Goal: Task Accomplishment & Management: Manage account settings

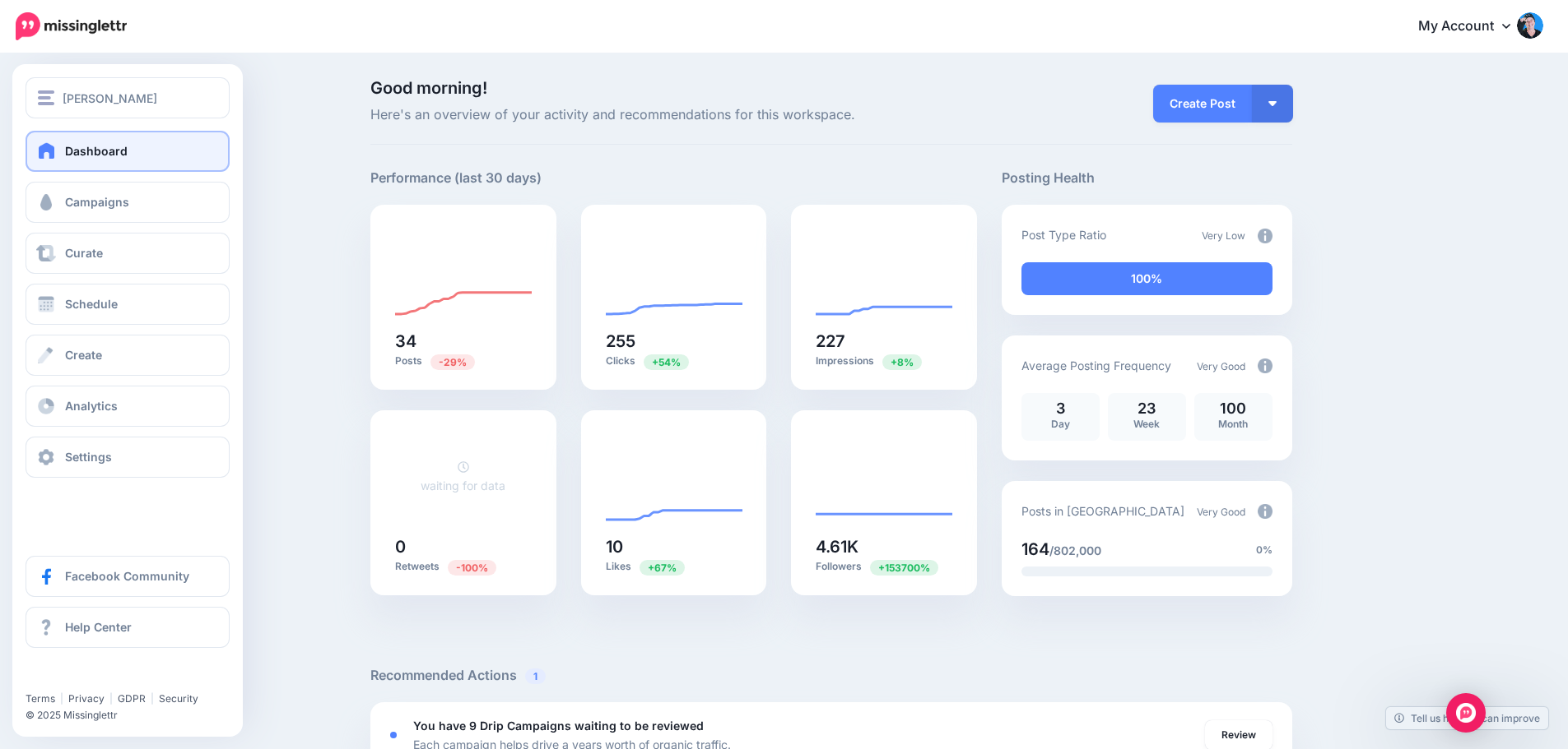
click at [47, 150] on span at bounding box center [47, 151] width 22 height 17
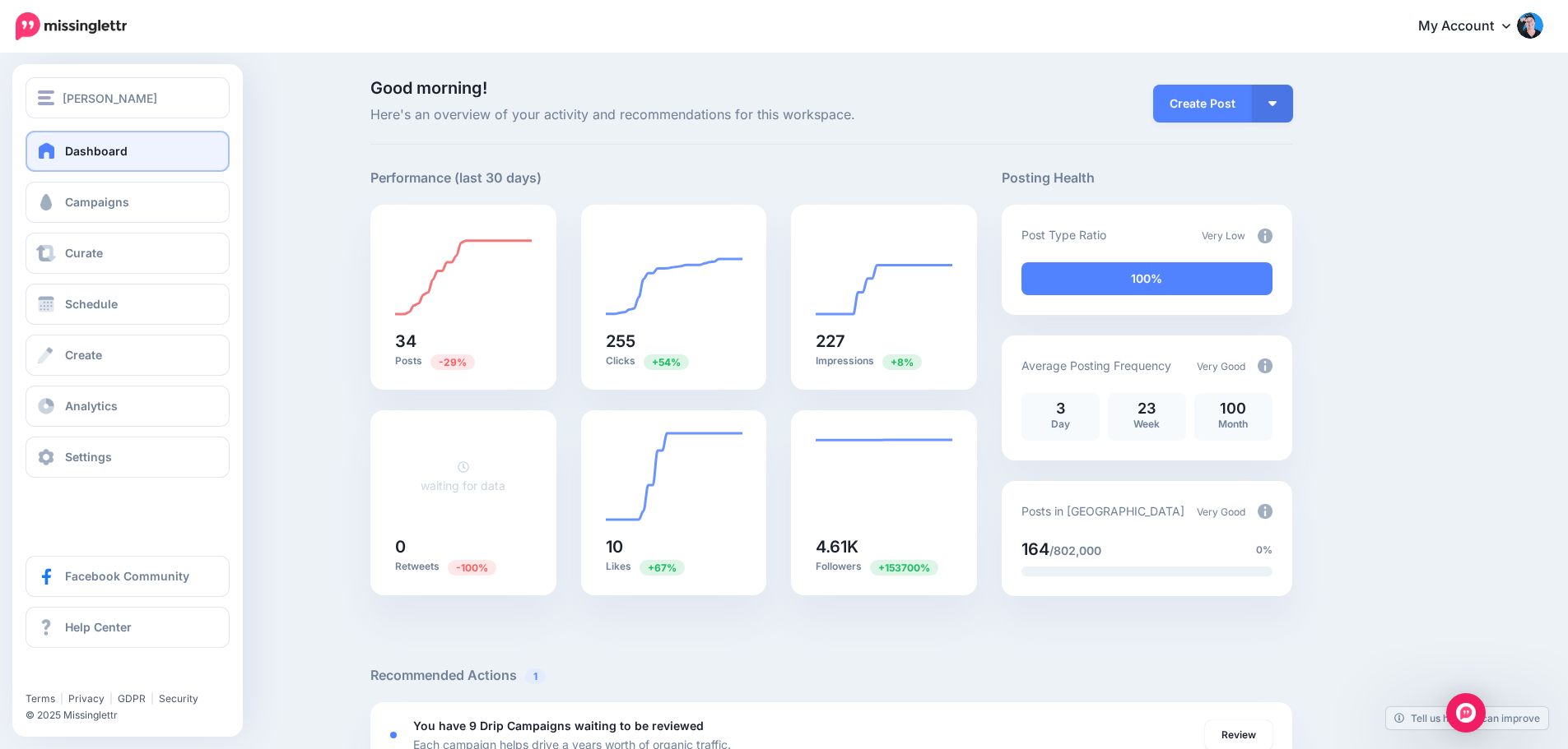
click at [100, 151] on span "Dashboard" at bounding box center [96, 151] width 63 height 14
click at [92, 193] on link "Campaigns" at bounding box center [128, 202] width 204 height 41
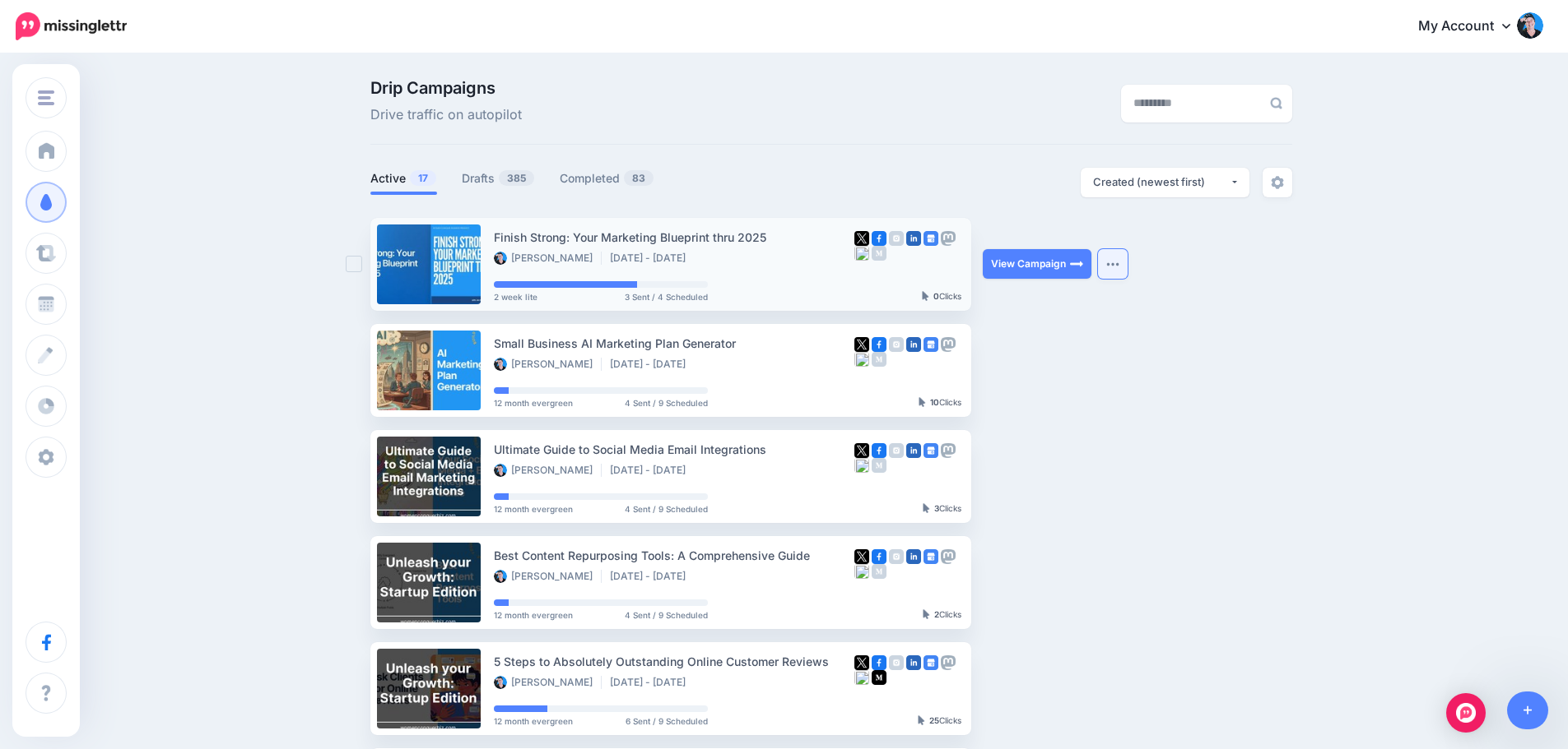
click at [1119, 259] on button "button" at bounding box center [1113, 264] width 30 height 30
click at [1284, 267] on ul "Finish Strong: Your Marketing Blueprint thru 2025 Jen McFarland Sep 30 - Oct 15…" at bounding box center [831, 742] width 922 height 1048
click at [1127, 265] on button "button" at bounding box center [1113, 264] width 30 height 30
click at [1226, 286] on ul "Finish Strong: Your Marketing Blueprint thru 2025 Jen McFarland Sep 30 - Oct 15…" at bounding box center [831, 742] width 922 height 1048
click at [1109, 263] on button "button" at bounding box center [1113, 264] width 30 height 30
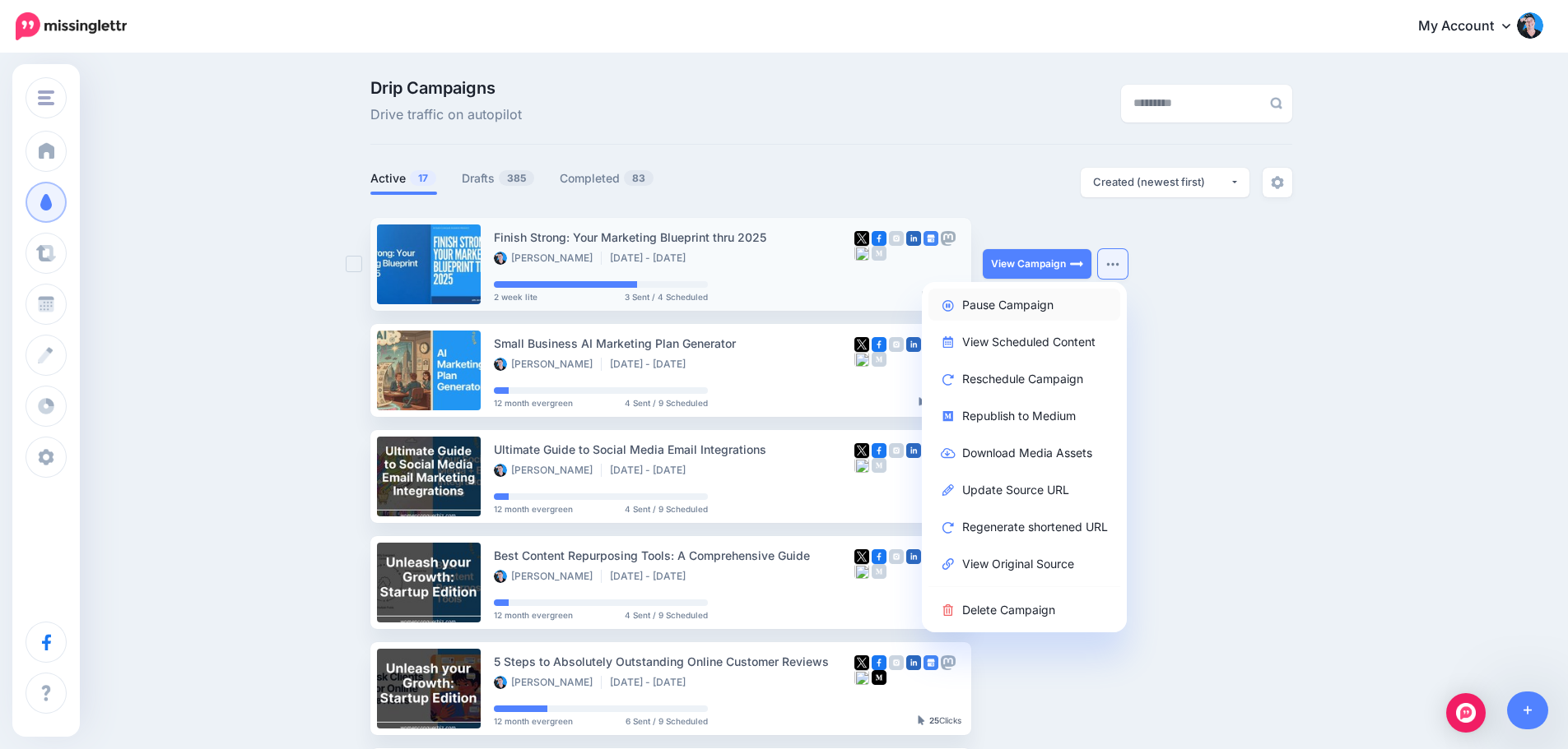
click at [1038, 303] on link "Pause Campaign" at bounding box center [1024, 305] width 191 height 32
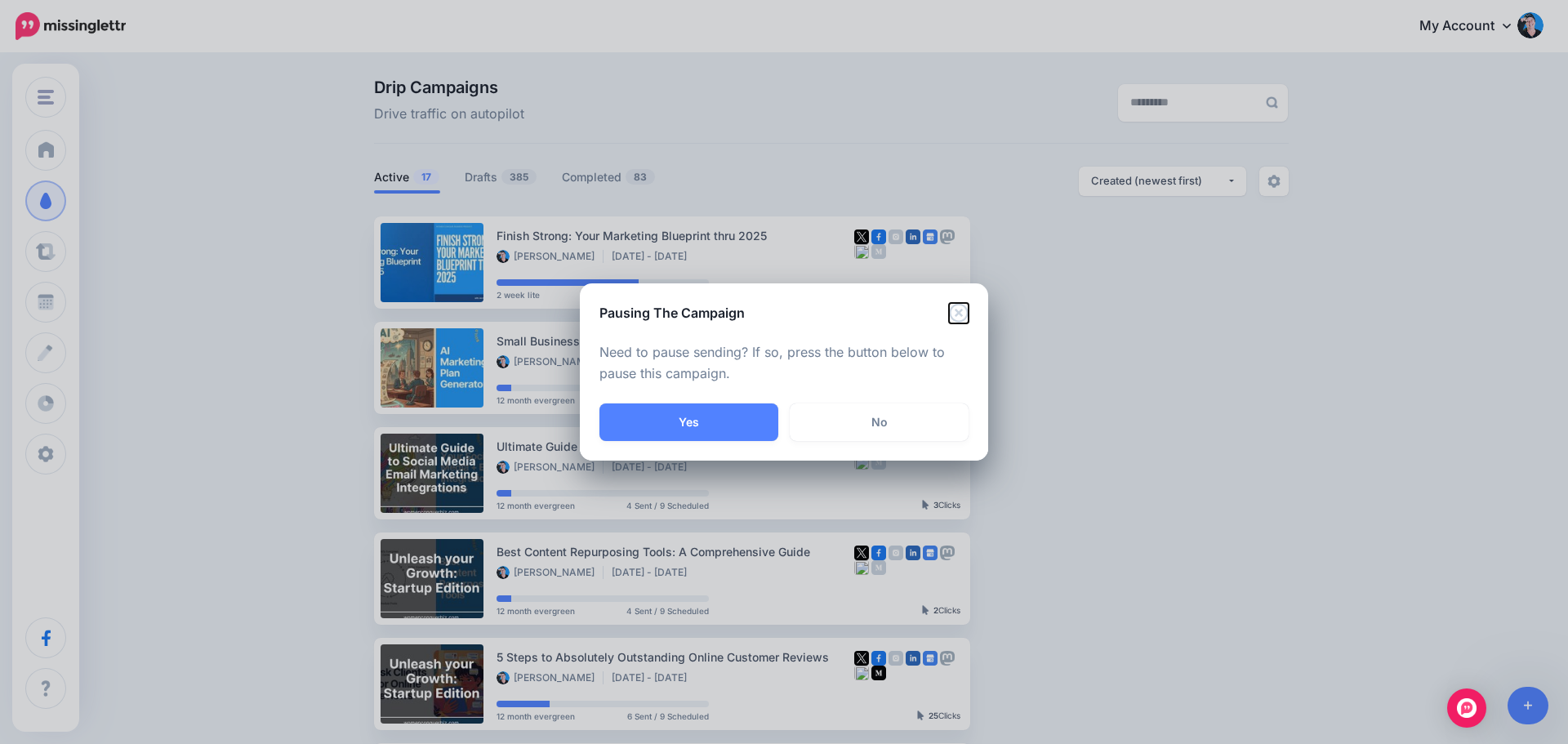
click at [958, 309] on icon "Close" at bounding box center [958, 313] width 20 height 20
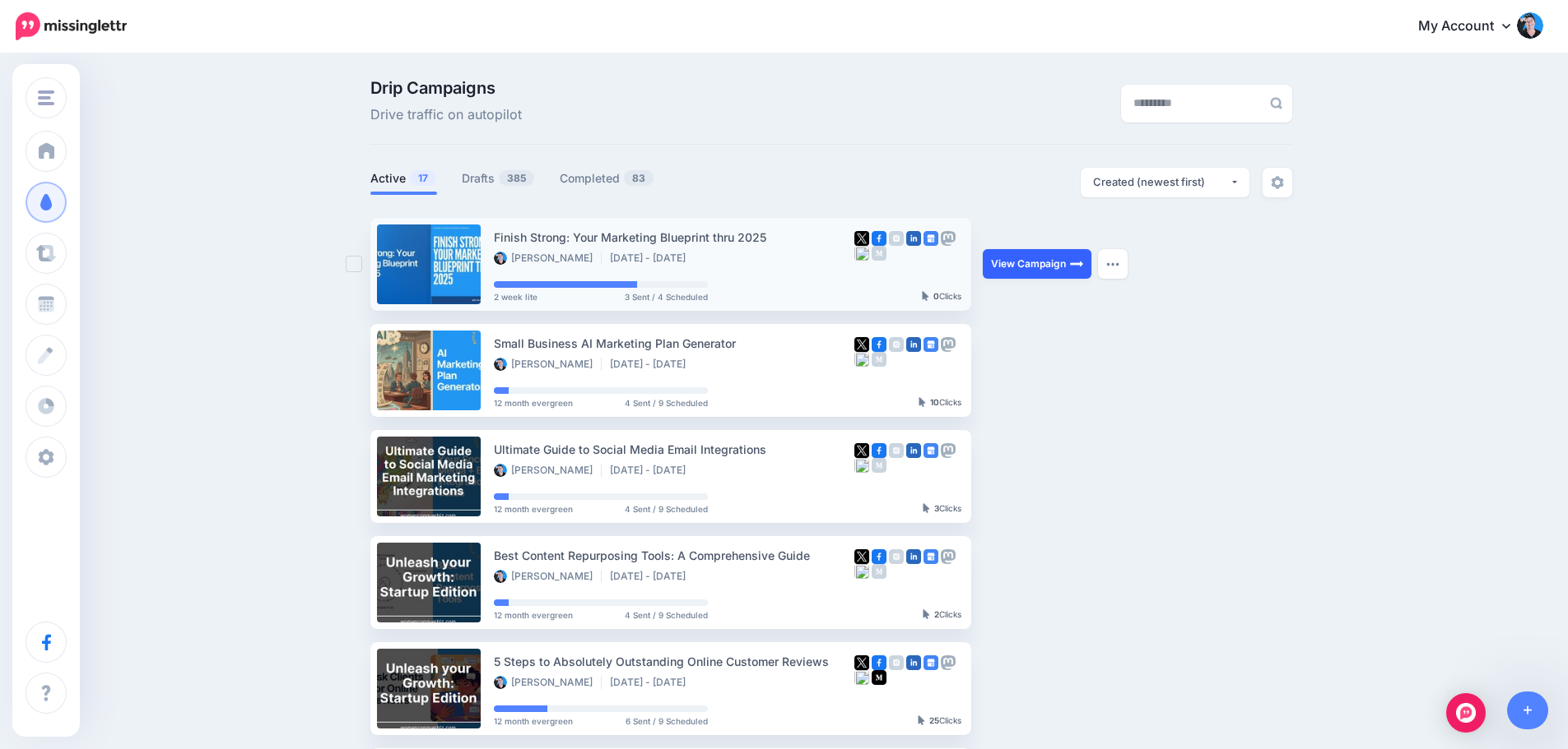
click at [1054, 275] on link "View Campaign" at bounding box center [1037, 264] width 109 height 30
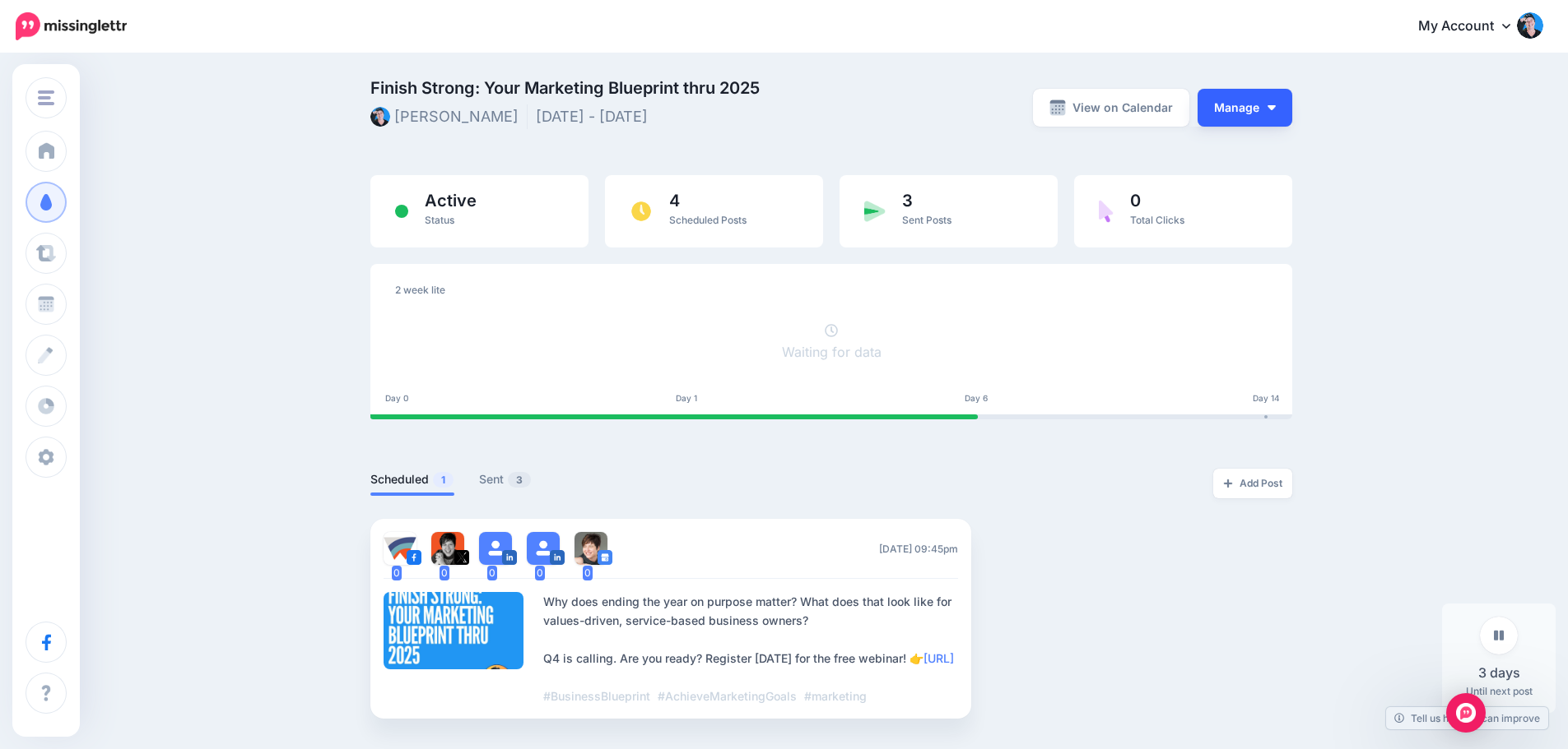
click at [1258, 110] on button "Manage" at bounding box center [1244, 108] width 95 height 37
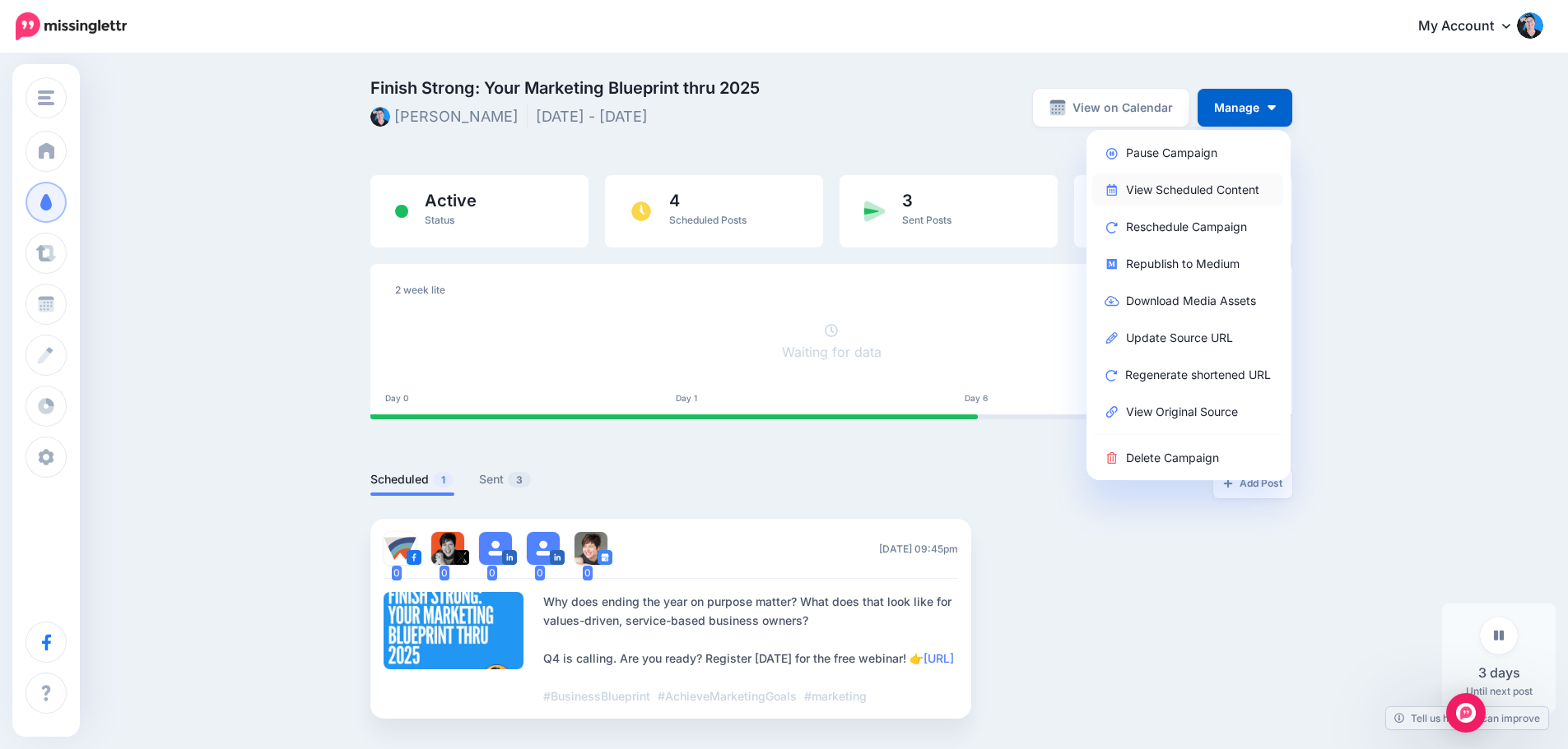
click at [1189, 188] on link "View Scheduled Content" at bounding box center [1188, 189] width 191 height 32
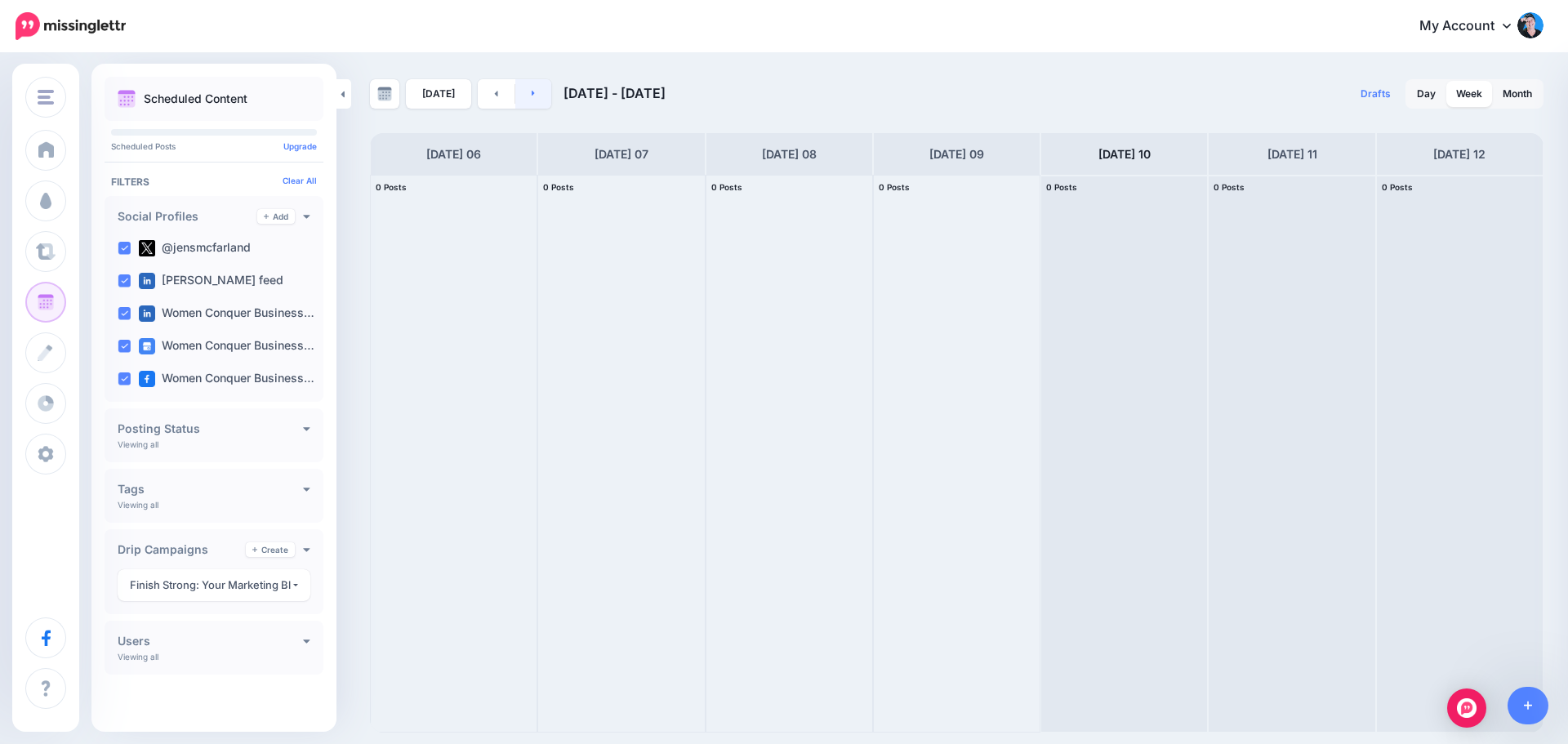
click at [533, 99] on link at bounding box center [533, 94] width 36 height 30
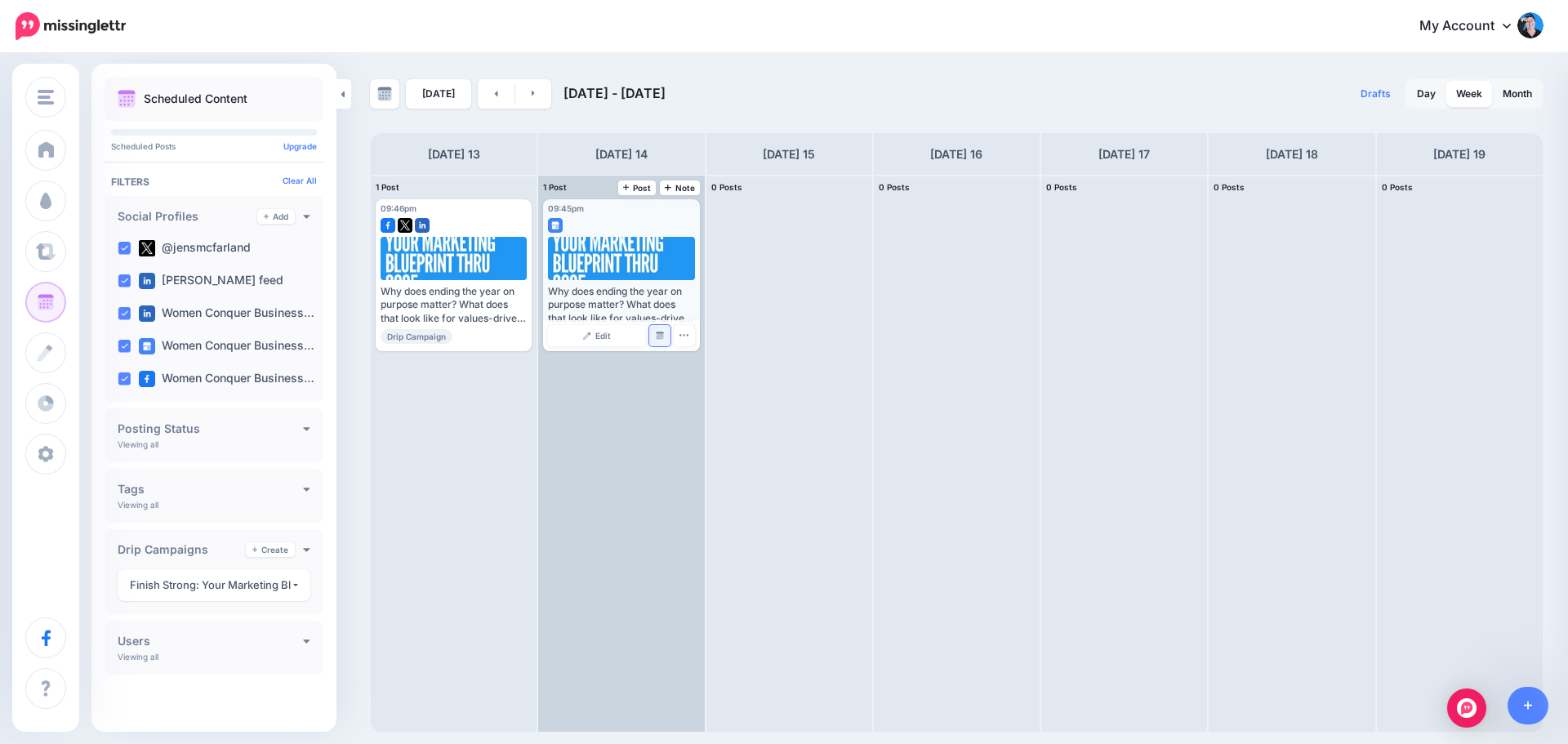
click at [664, 337] on link "Manage Dates" at bounding box center [660, 335] width 21 height 21
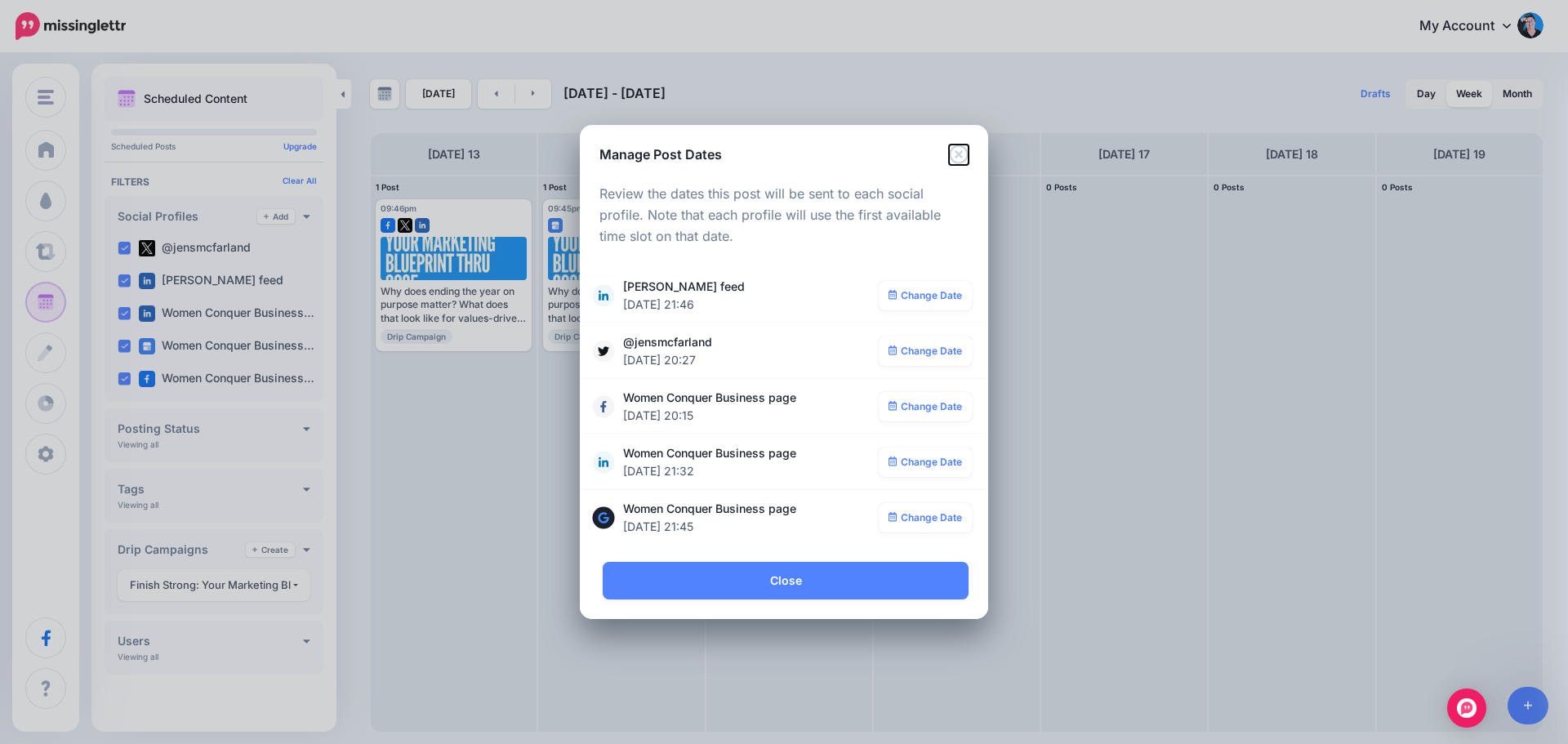
click at [964, 157] on icon "Close" at bounding box center [958, 154] width 20 height 20
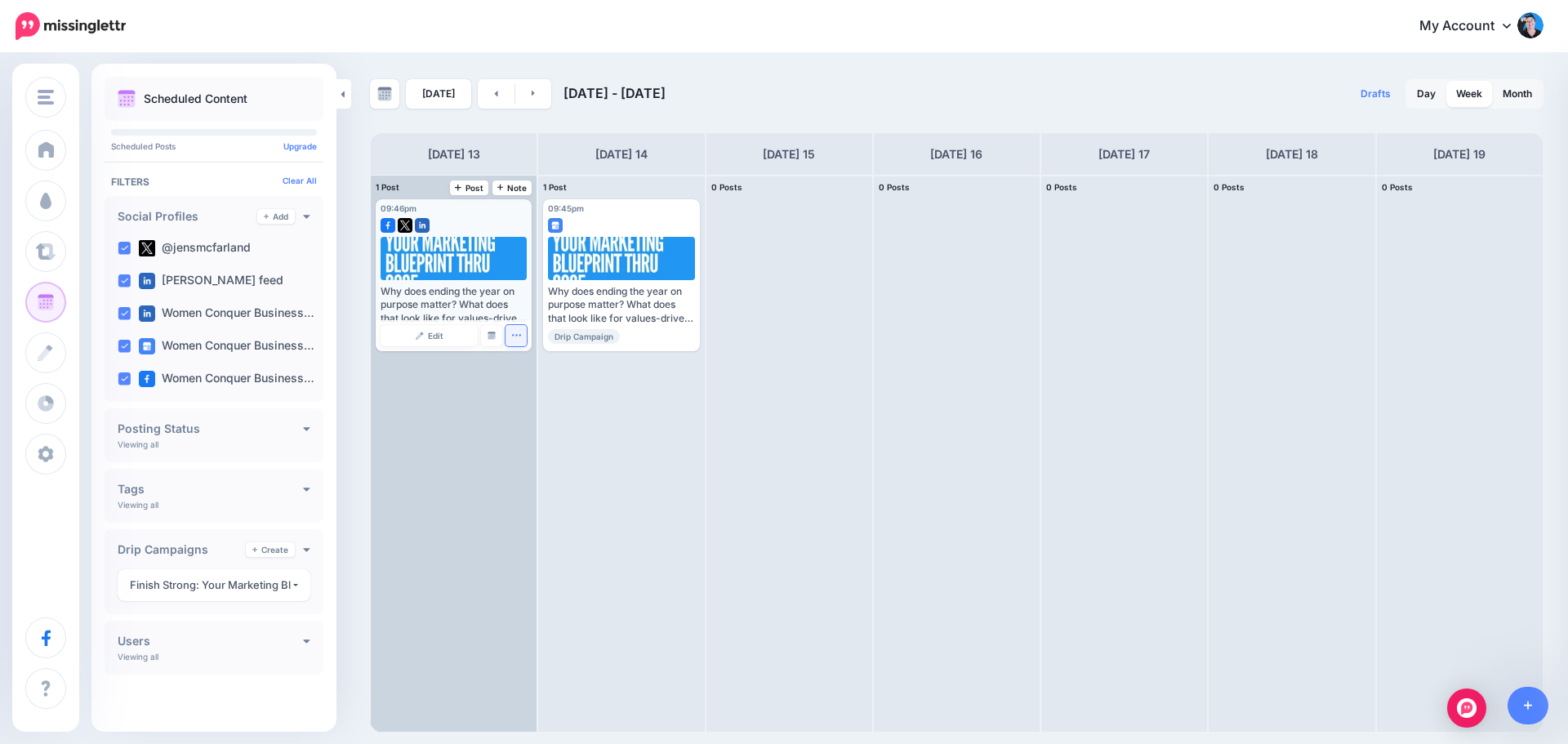
click at [521, 332] on icon "button" at bounding box center [516, 335] width 10 height 10
click at [494, 333] on img at bounding box center [491, 335] width 8 height 8
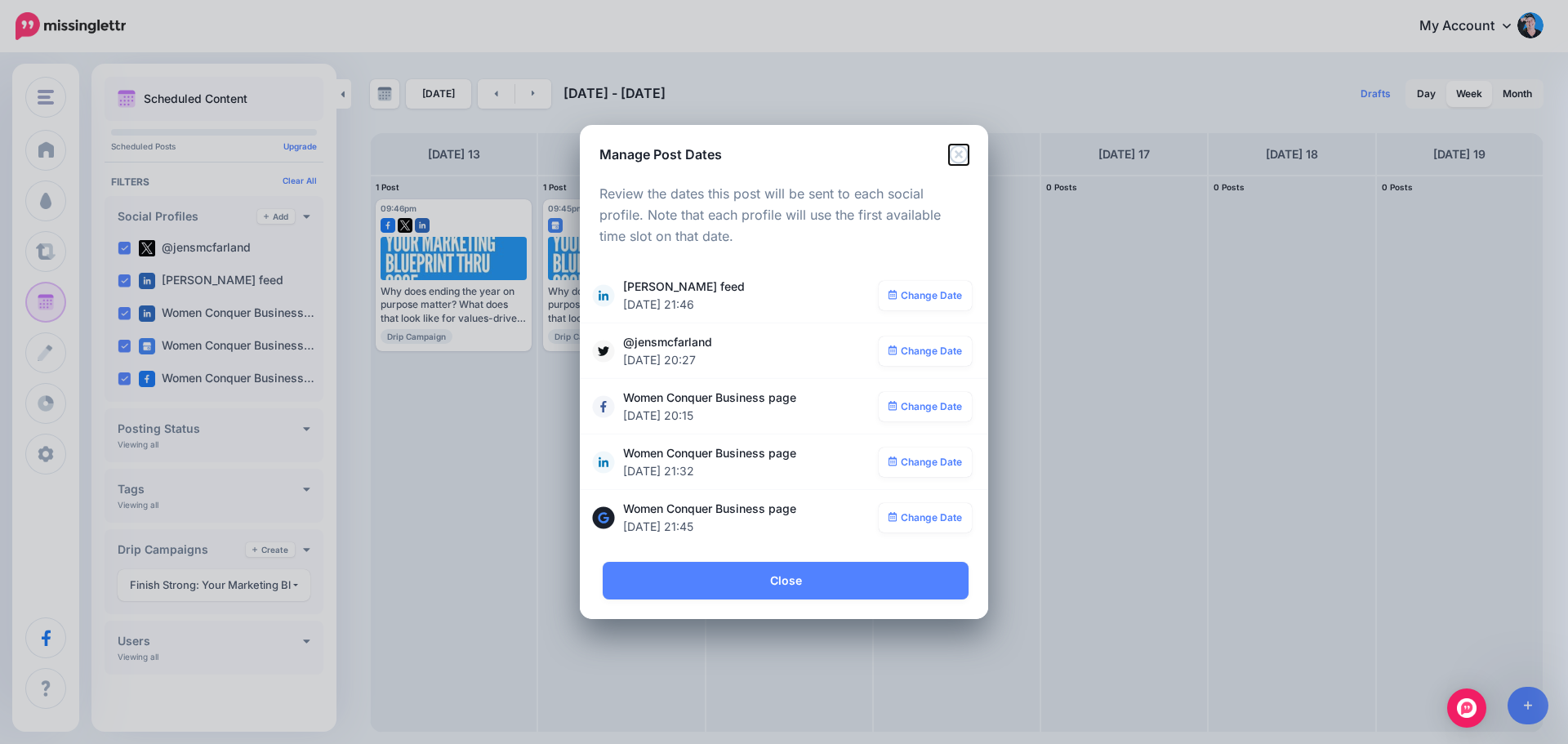
click at [961, 155] on icon "Close" at bounding box center [958, 154] width 20 height 20
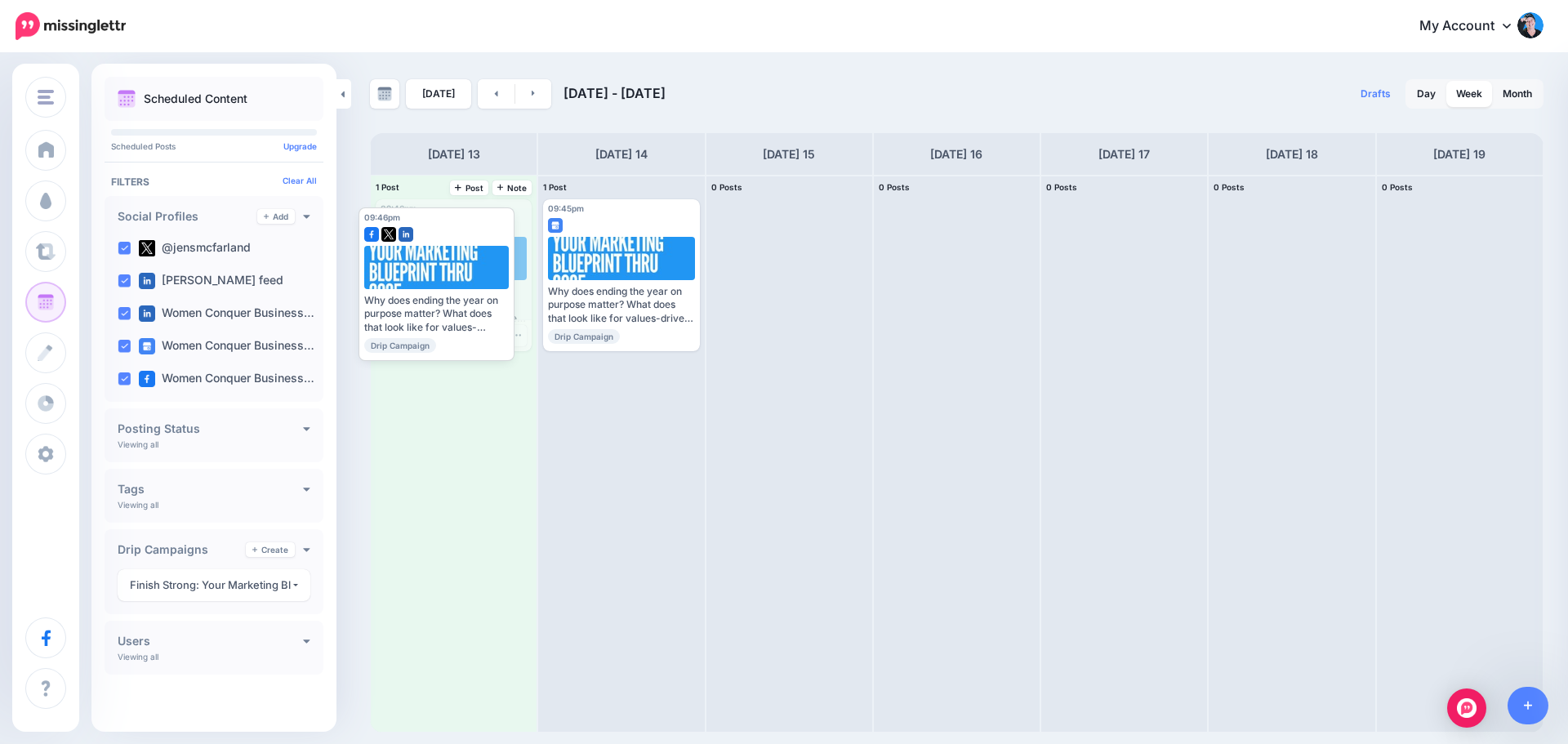
drag, startPoint x: 459, startPoint y: 264, endPoint x: 430, endPoint y: 273, distance: 30.4
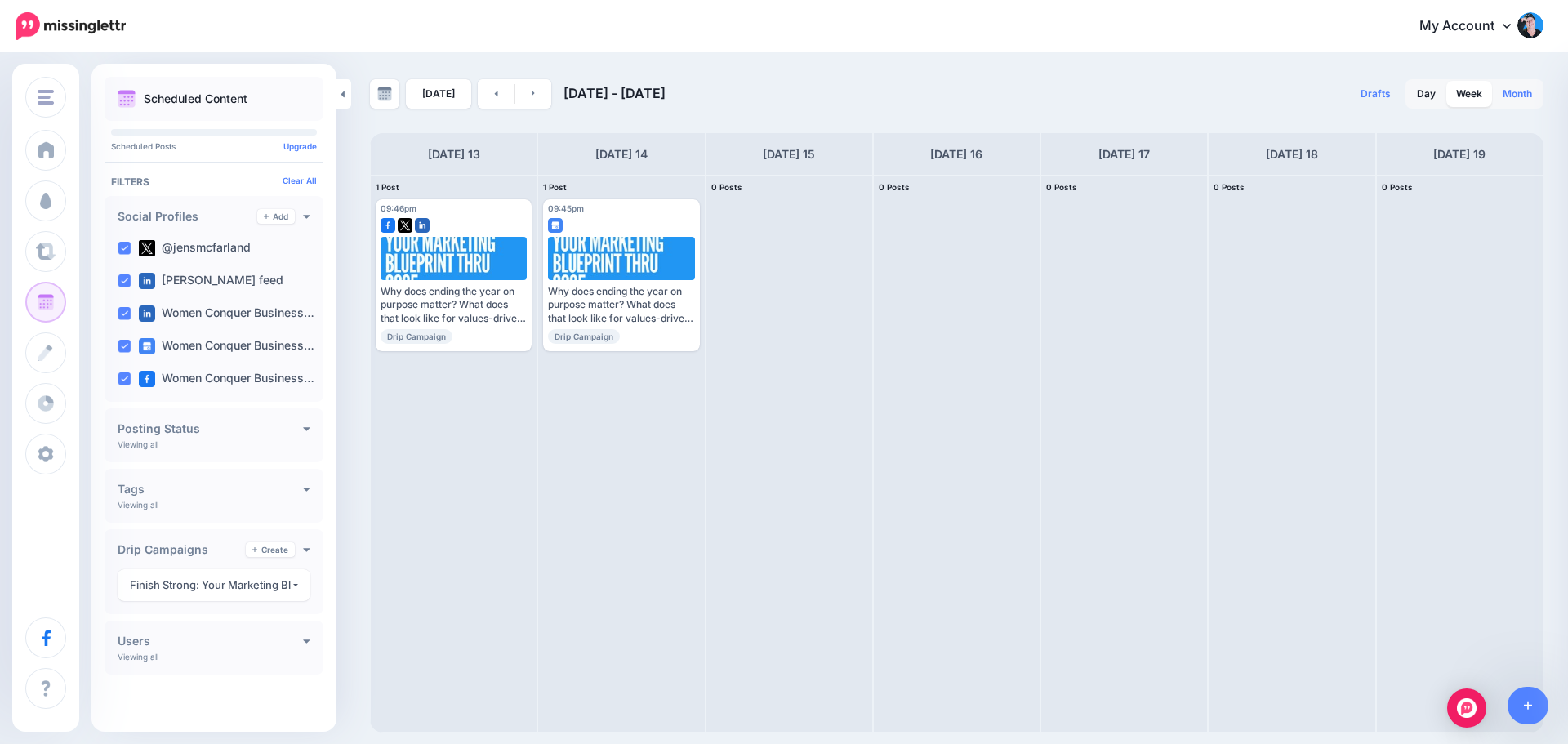
click at [1518, 101] on link "Month" at bounding box center [1517, 94] width 49 height 26
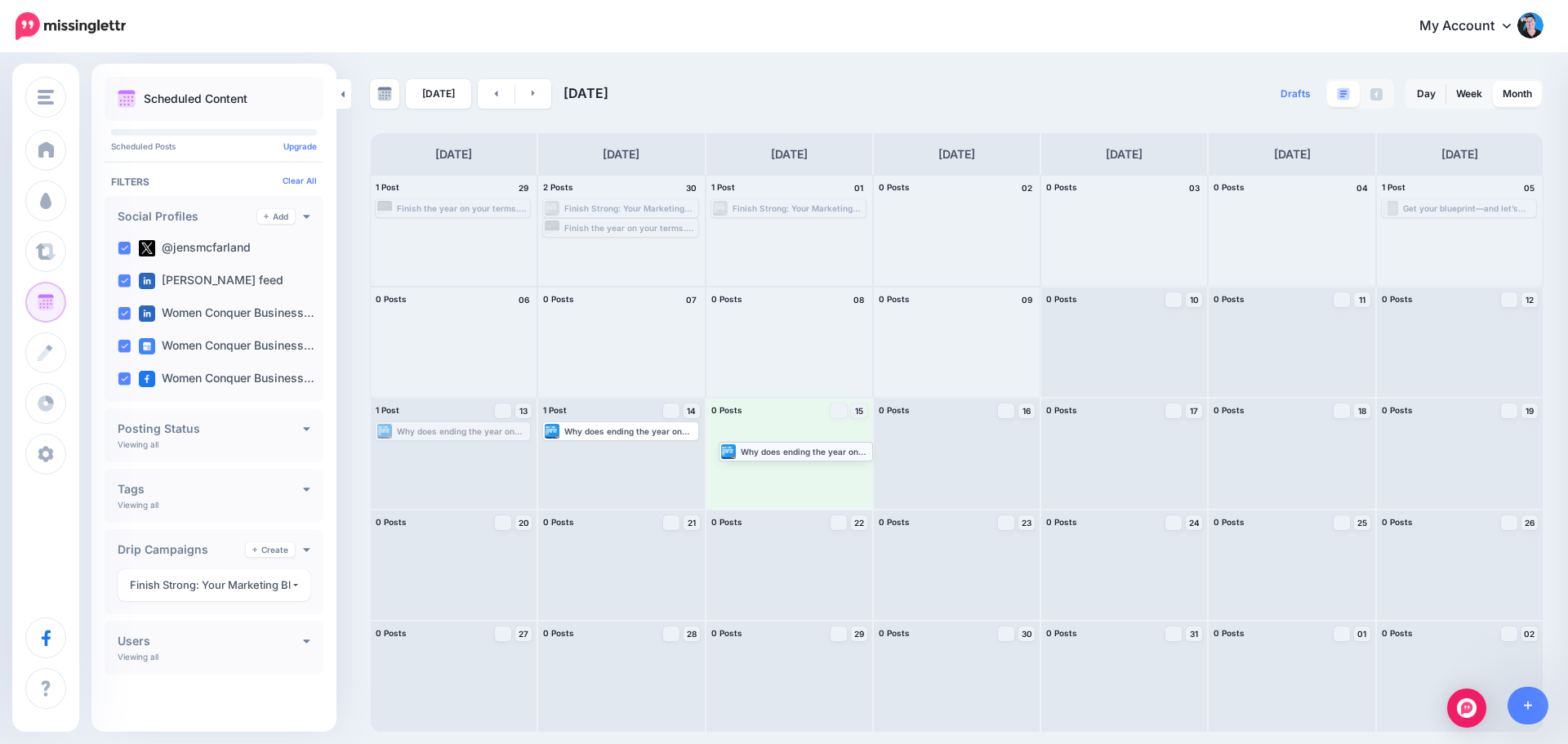
drag, startPoint x: 403, startPoint y: 433, endPoint x: 744, endPoint y: 453, distance: 341.6
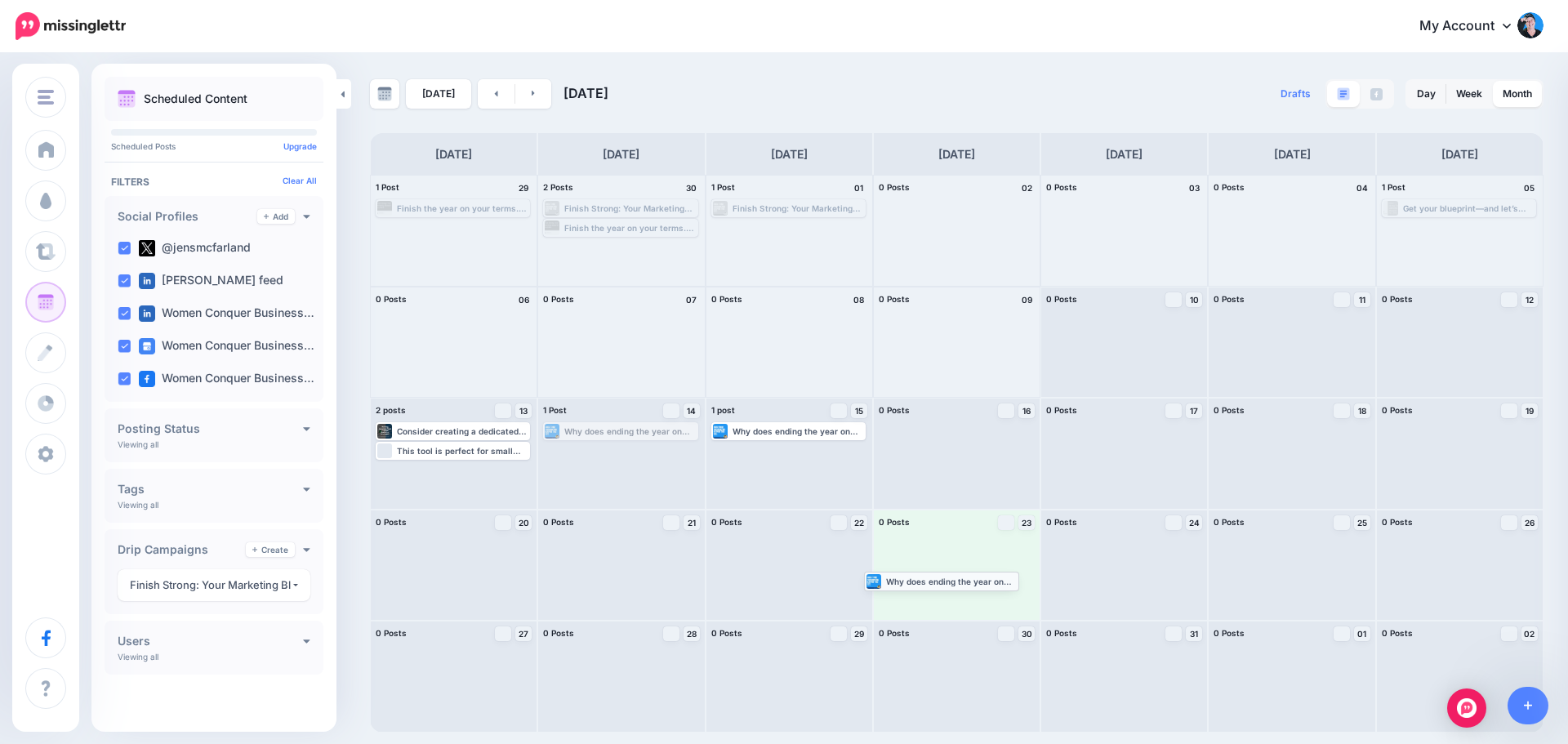
drag, startPoint x: 600, startPoint y: 433, endPoint x: 921, endPoint y: 583, distance: 354.3
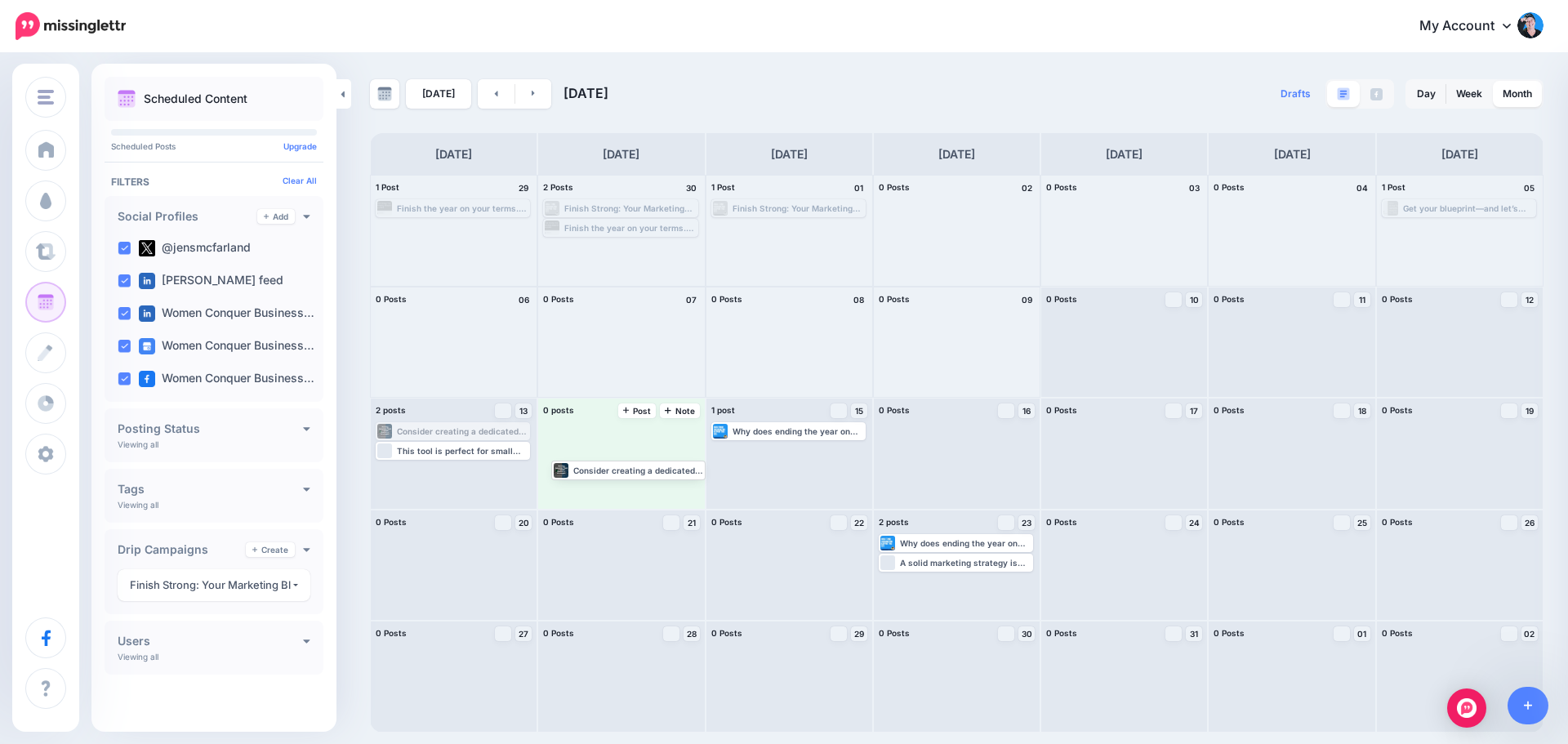
drag, startPoint x: 482, startPoint y: 433, endPoint x: 653, endPoint y: 465, distance: 174.0
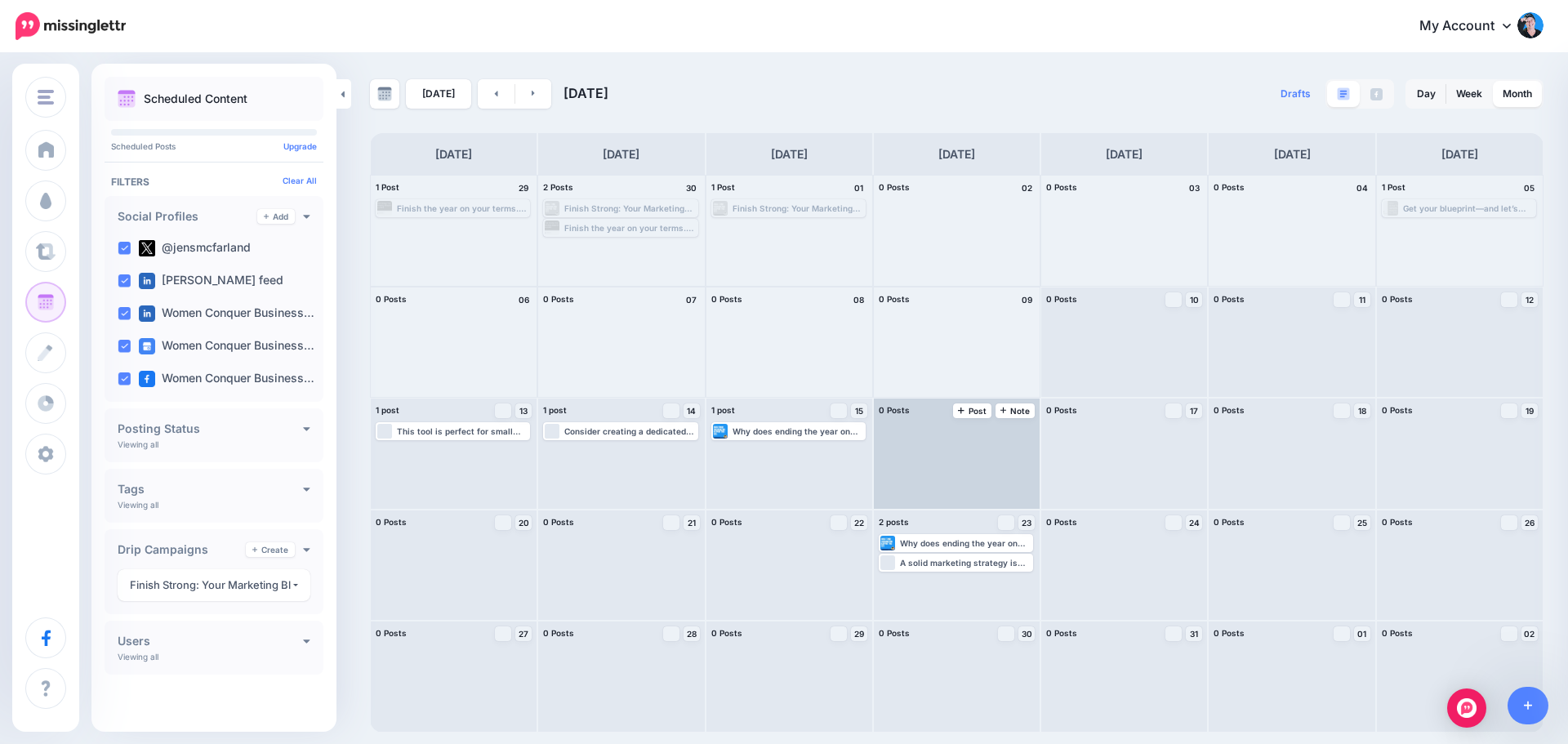
click at [915, 439] on div at bounding box center [957, 453] width 166 height 110
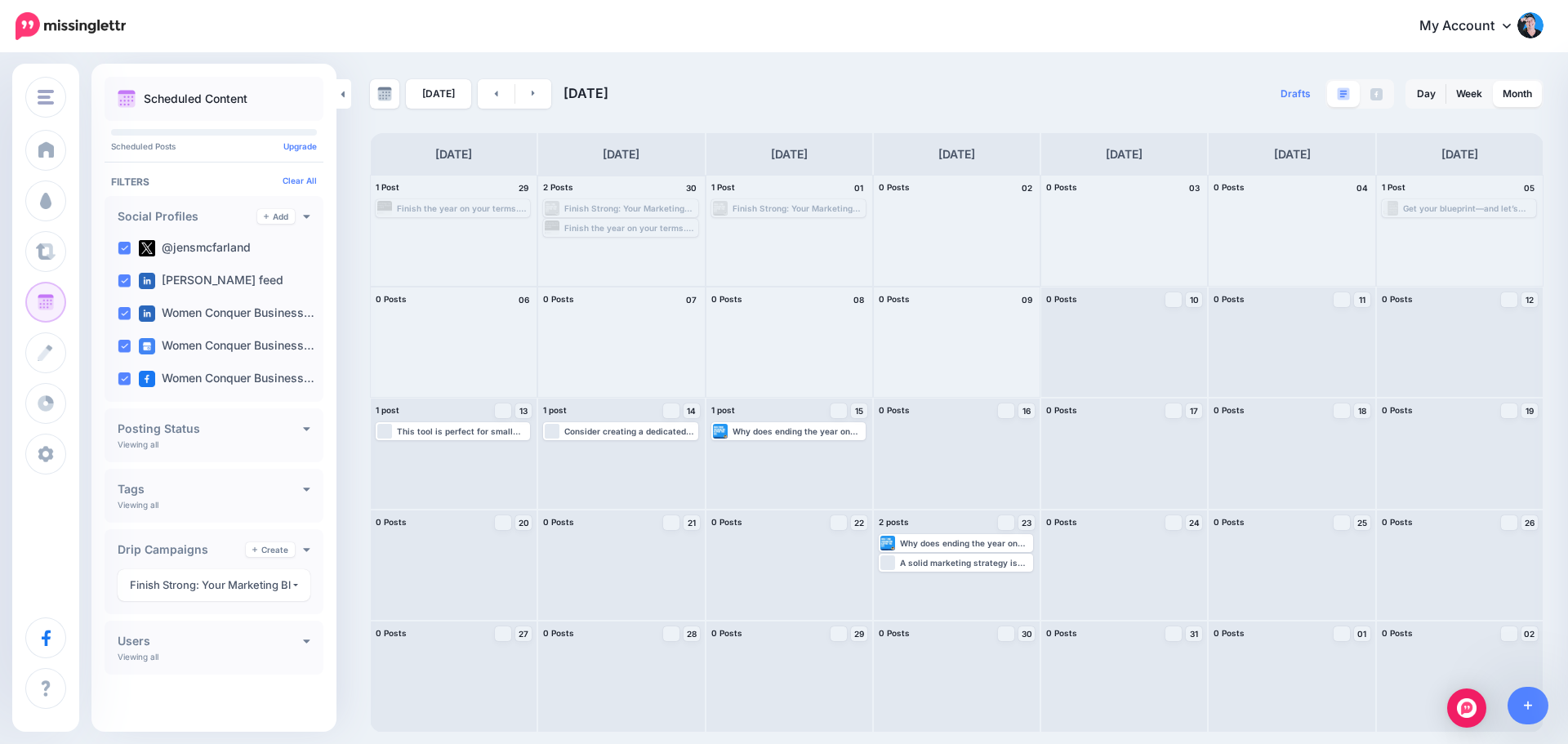
click at [579, 222] on div "Finish the year on your terms. Register for this free webinar 🙌 ▸ [URL] #Busine…" at bounding box center [620, 228] width 151 height 15
